Goal: Information Seeking & Learning: Learn about a topic

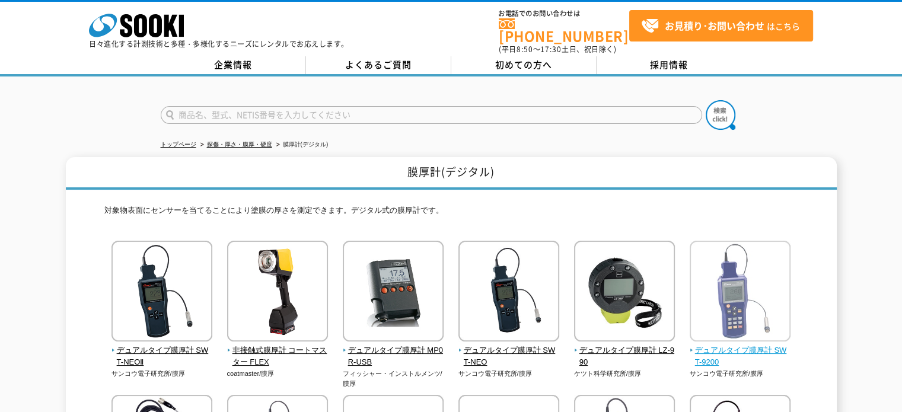
click at [736, 344] on span "デュアルタイプ膜厚計 SWT-9200" at bounding box center [739, 356] width 101 height 25
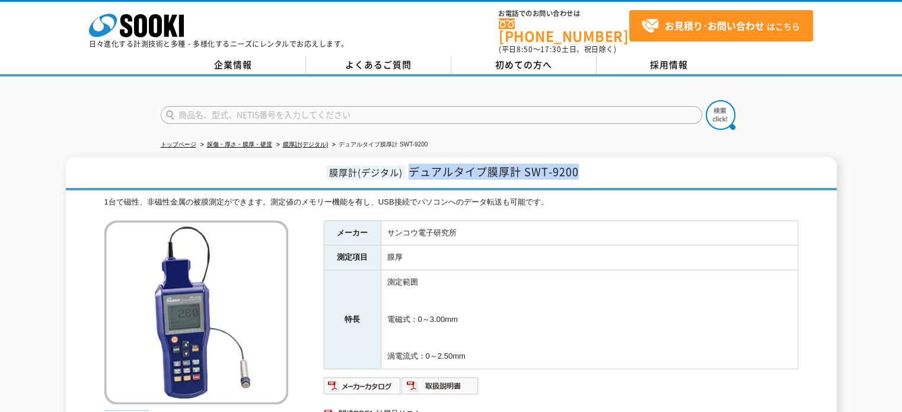
drag, startPoint x: 580, startPoint y: 165, endPoint x: 410, endPoint y: 161, distance: 169.6
click at [410, 161] on h1 "膜厚計(デジタル) デュアルタイプ膜厚計 SWT-9200" at bounding box center [451, 173] width 771 height 33
copy span "デュアルタイプ膜厚計 SWT-9200"
click at [477, 164] on span "デュアルタイプ膜厚計 SWT-9200" at bounding box center [493, 172] width 170 height 16
drag, startPoint x: 580, startPoint y: 163, endPoint x: 411, endPoint y: 172, distance: 169.8
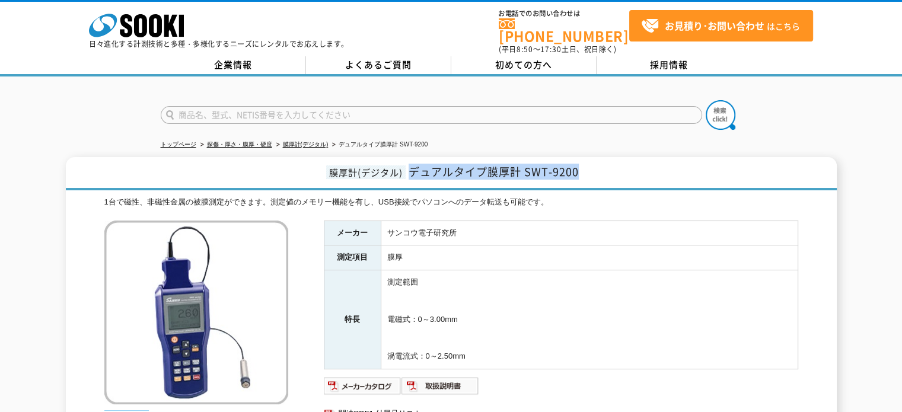
click at [411, 172] on h1 "膜厚計(デジタル) デュアルタイプ膜厚計 SWT-9200" at bounding box center [451, 173] width 771 height 33
copy span "デュアルタイプ膜厚計 SWT-9200"
